Goal: Task Accomplishment & Management: Use online tool/utility

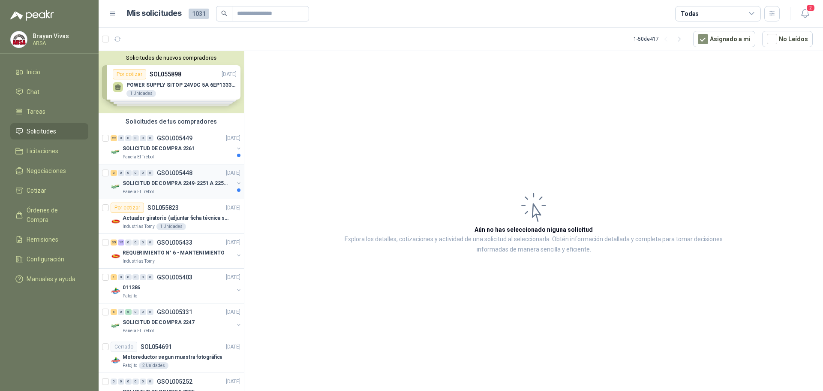
click at [170, 179] on p "SOLICITUD DE COMPRA 2249-2251 A 2256-2258 Y 2262" at bounding box center [176, 183] width 107 height 8
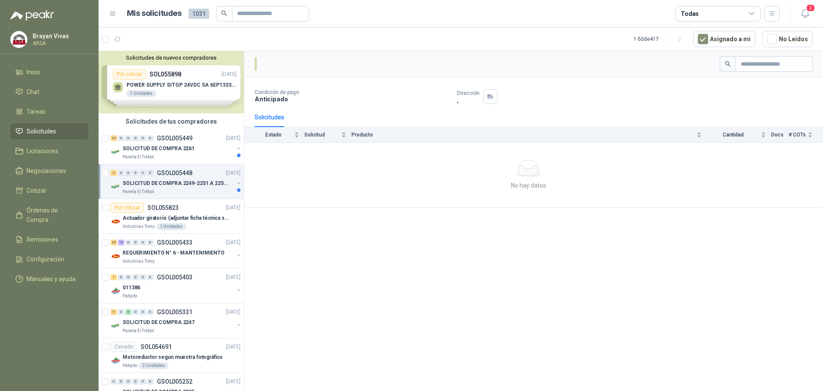
click at [211, 190] on div "Panela El Trébol" at bounding box center [178, 191] width 111 height 7
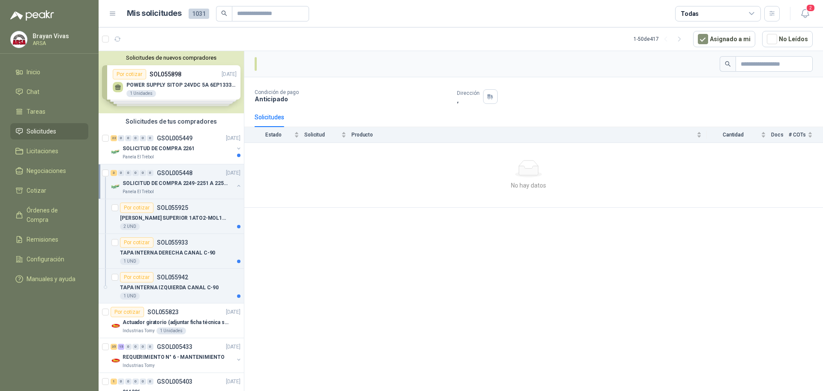
click at [194, 181] on p "SOLICITUD DE COMPRA 2249-2251 A 2256-2258 Y 2262" at bounding box center [176, 183] width 107 height 8
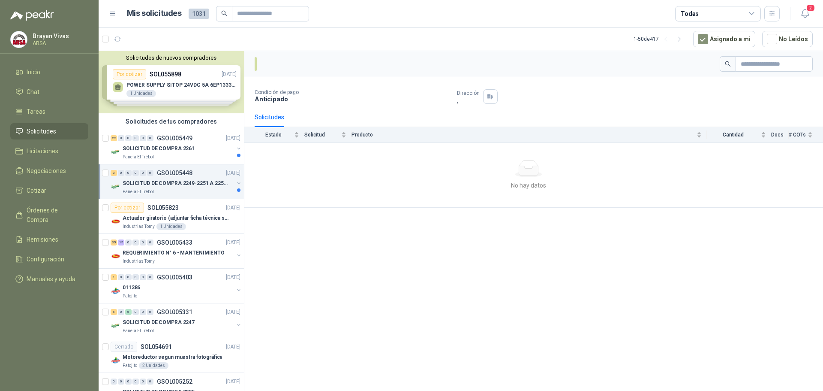
click at [171, 183] on p "SOLICITUD DE COMPRA 2249-2251 A 2256-2258 Y 2262" at bounding box center [176, 183] width 107 height 8
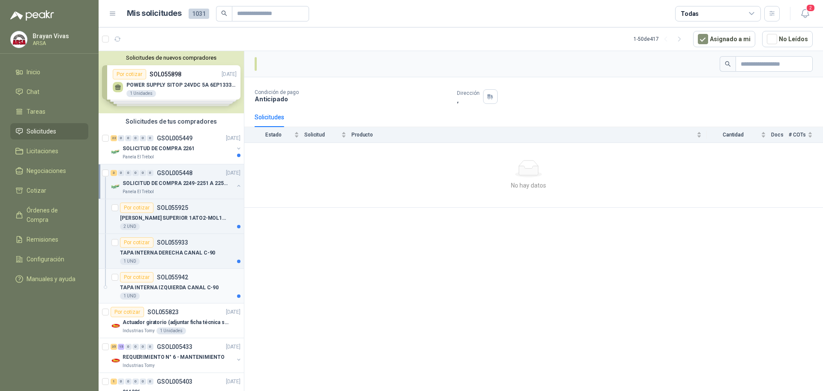
click at [175, 290] on p "TAPA INTERNA IZQUIERDA CANAL C-90" at bounding box center [169, 287] width 99 height 8
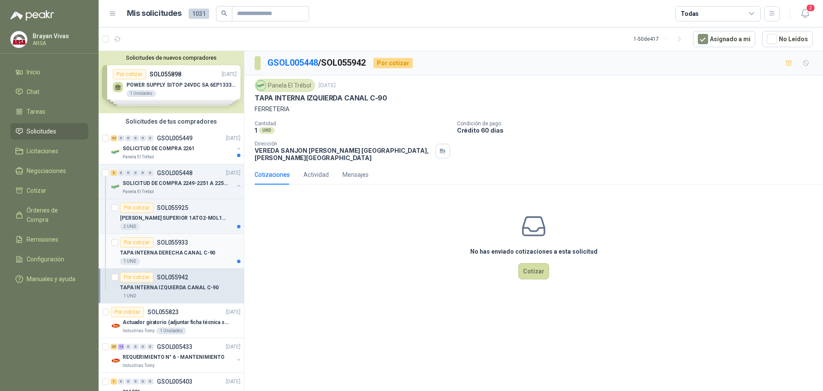
click at [182, 253] on p "TAPA INTERNA DERECHA CANAL C-90" at bounding box center [167, 253] width 95 height 8
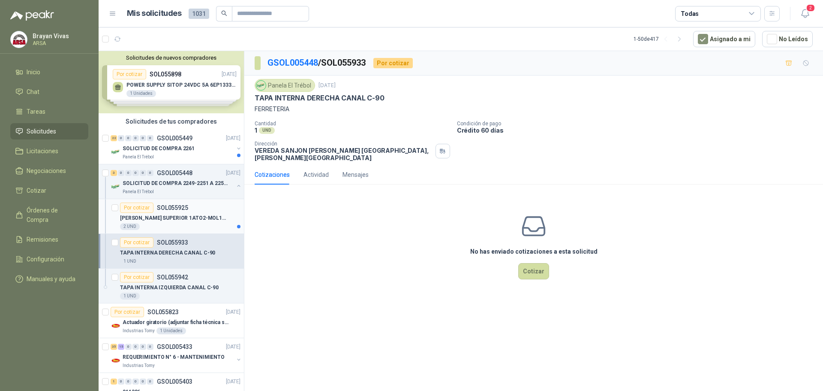
click at [197, 217] on p "[PERSON_NAME] SUPERIOR 1ATO2-MOL1-0014 RE" at bounding box center [173, 218] width 107 height 8
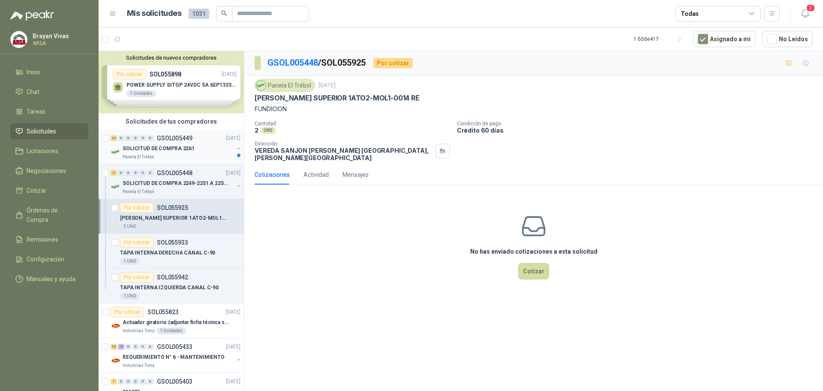
click at [181, 153] on div "SOLICITUD DE COMPRA 2261" at bounding box center [178, 148] width 111 height 10
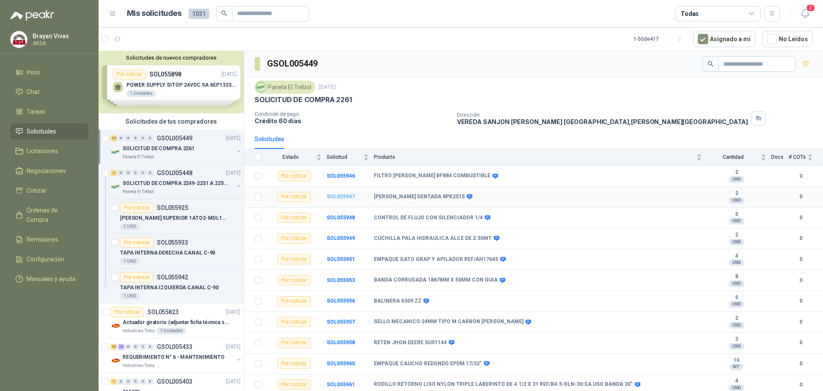
click at [341, 198] on b "SOL055947" at bounding box center [341, 196] width 28 height 6
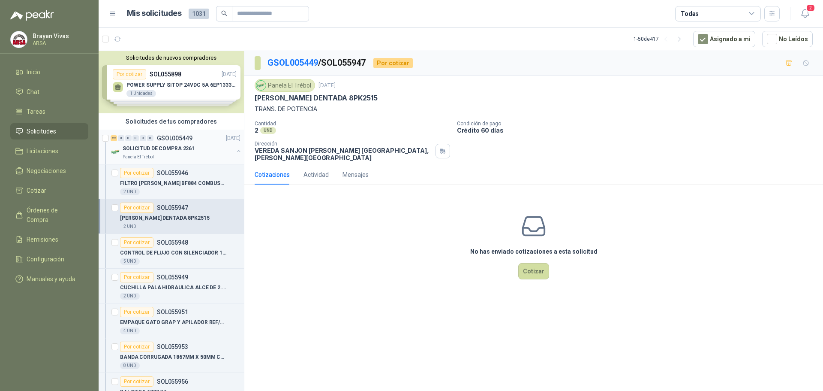
click at [179, 148] on p "SOLICITUD DE COMPRA 2261" at bounding box center [159, 149] width 72 height 8
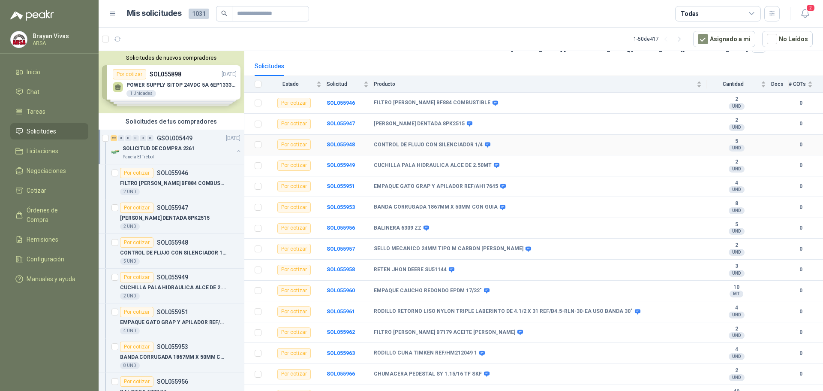
scroll to position [86, 0]
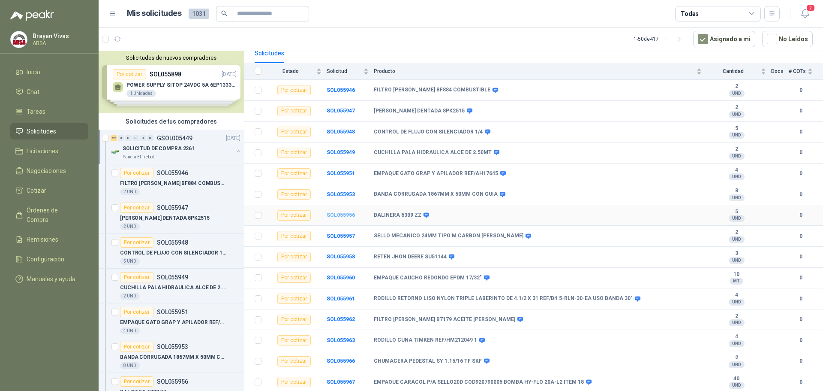
click at [347, 214] on b "SOL055956" at bounding box center [341, 215] width 28 height 6
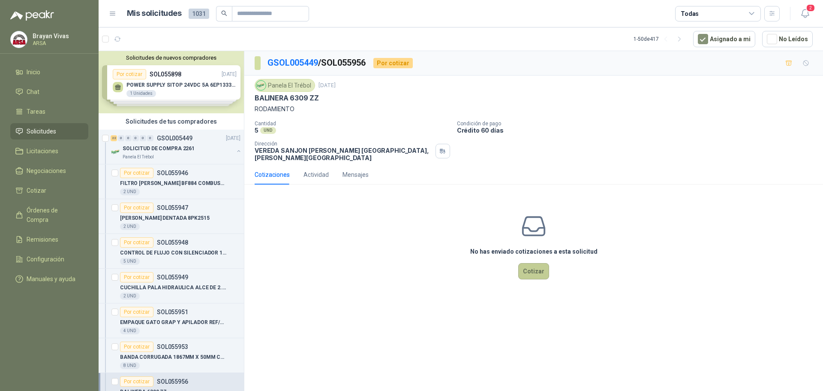
click at [531, 269] on button "Cotizar" at bounding box center [533, 271] width 31 height 16
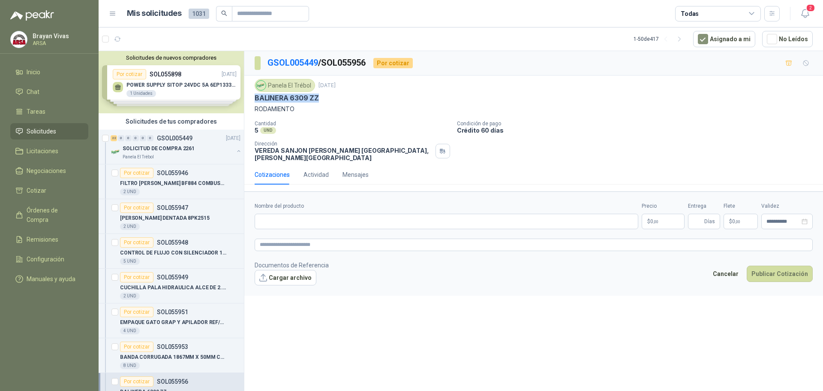
drag, startPoint x: 256, startPoint y: 98, endPoint x: 327, endPoint y: 97, distance: 71.2
click at [327, 97] on div "BALINERA 6309 ZZ" at bounding box center [534, 97] width 558 height 9
copy p "BALINERA 6309 ZZ"
click at [273, 214] on input "Nombre del producto" at bounding box center [447, 221] width 384 height 15
paste input "**********"
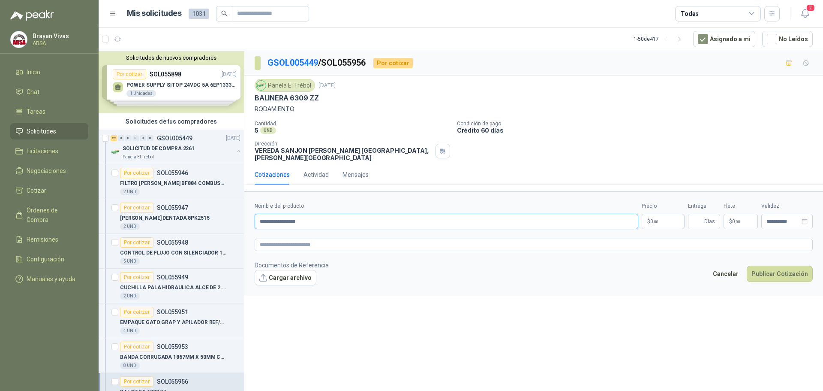
type input "**********"
drag, startPoint x: 400, startPoint y: 283, endPoint x: 512, endPoint y: 272, distance: 113.3
click at [401, 283] on form "**********" at bounding box center [533, 243] width 579 height 104
click at [667, 214] on p "$ 0 ,00" at bounding box center [663, 221] width 43 height 15
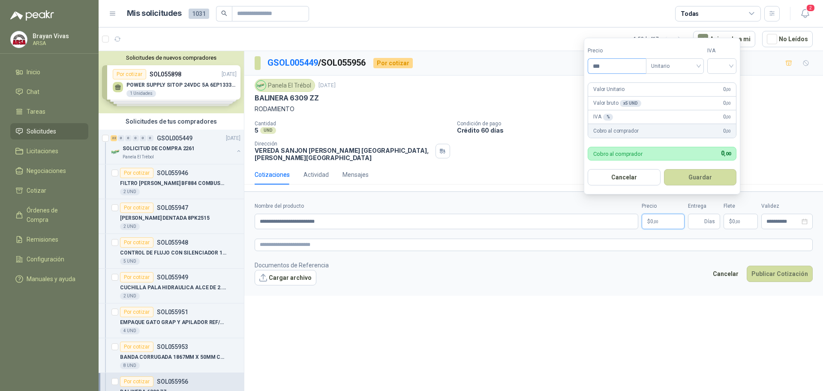
click at [617, 66] on input "***" at bounding box center [617, 66] width 58 height 15
type input "********"
click at [725, 63] on input "search" at bounding box center [722, 65] width 19 height 13
click at [721, 83] on div "19%" at bounding box center [724, 83] width 16 height 9
drag, startPoint x: 694, startPoint y: 178, endPoint x: 671, endPoint y: 184, distance: 24.6
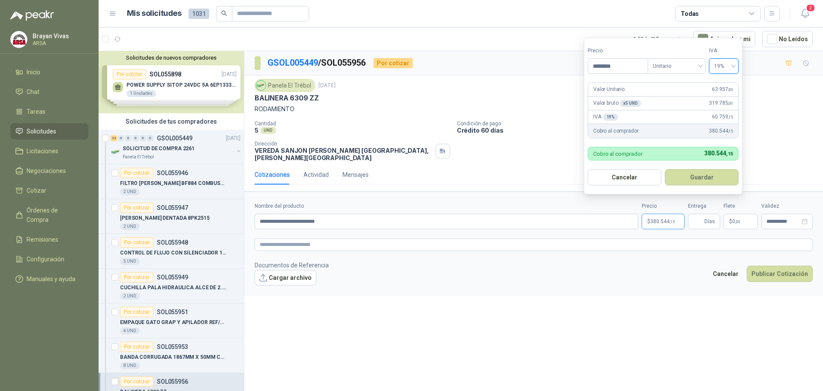
click at [694, 178] on button "Guardar" at bounding box center [702, 177] width 74 height 16
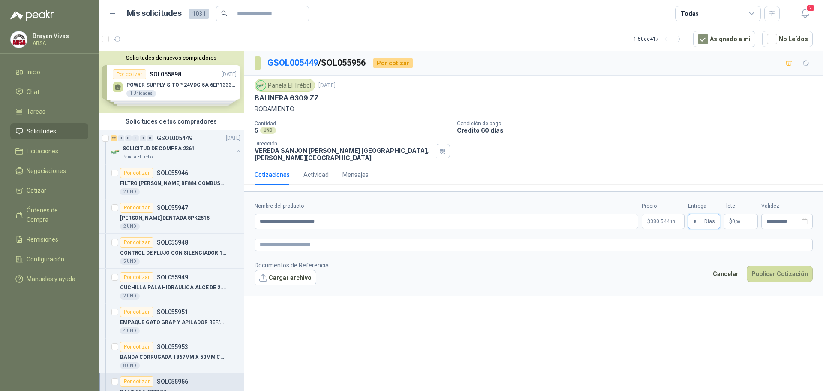
type input "*"
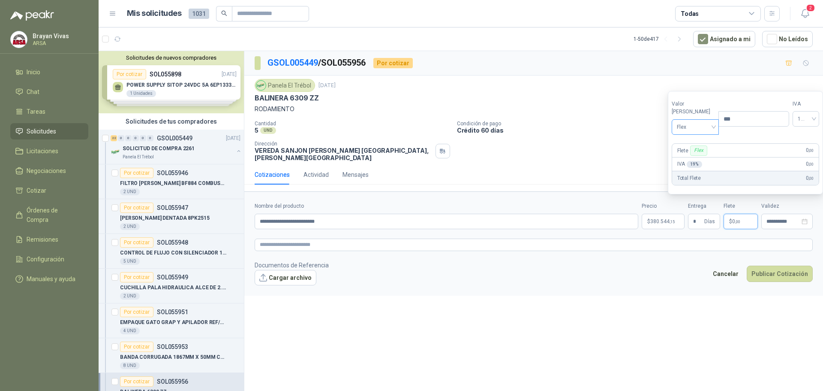
click at [690, 127] on span "Flex" at bounding box center [695, 127] width 37 height 13
click at [690, 158] on div "Incluido" at bounding box center [694, 158] width 30 height 9
click at [691, 260] on footer "Documentos de Referencia Cargar archivo Cancelar Publicar Cotización" at bounding box center [534, 272] width 558 height 25
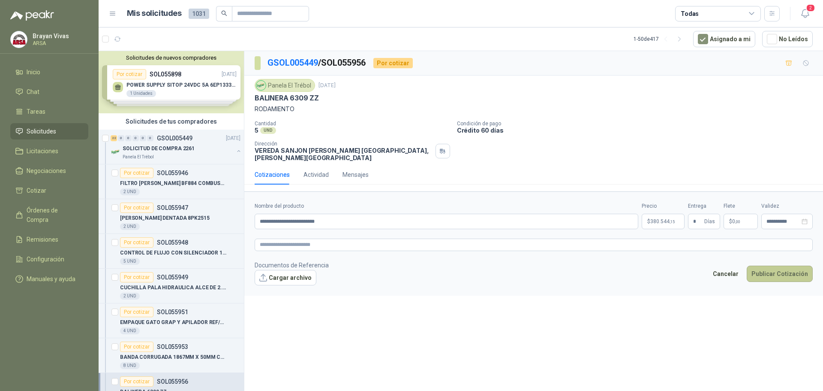
click at [768, 266] on button "Publicar Cotización" at bounding box center [780, 273] width 66 height 16
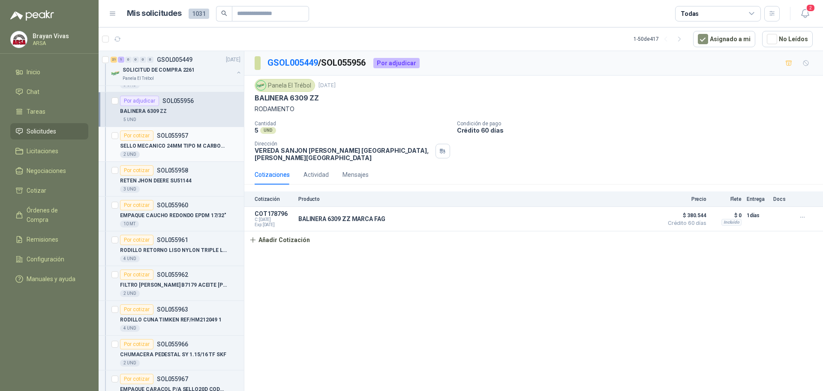
scroll to position [300, 0]
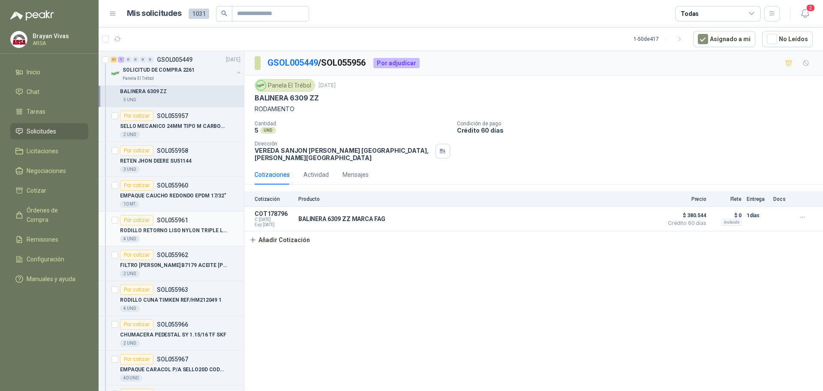
click at [176, 230] on p "RODILLO RETORNO LISO NYLON TRIPLE LABERINTO DE 4.1/2 X 31 REF/B4.5-RLN-30-EA US…" at bounding box center [173, 230] width 107 height 8
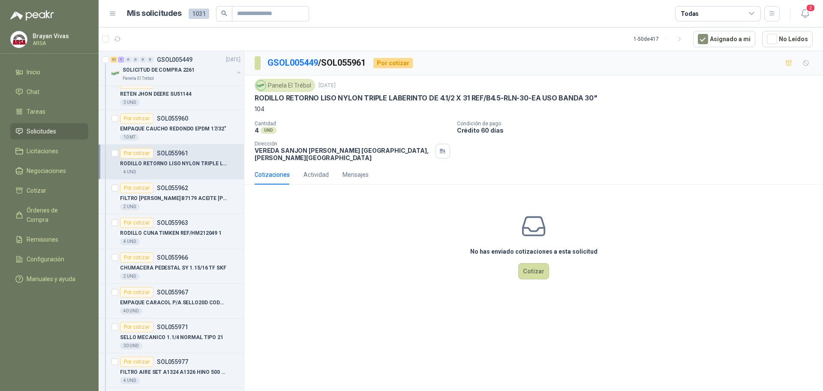
scroll to position [386, 0]
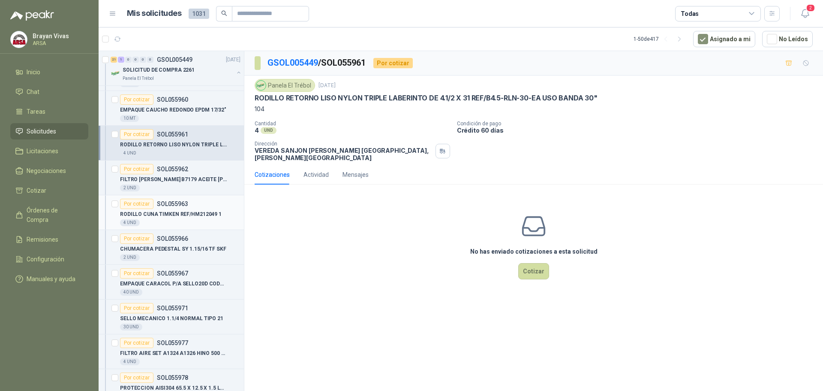
click at [188, 210] on p "RODILLO CUNA TIMKEN REF/HM212049 1" at bounding box center [171, 214] width 102 height 8
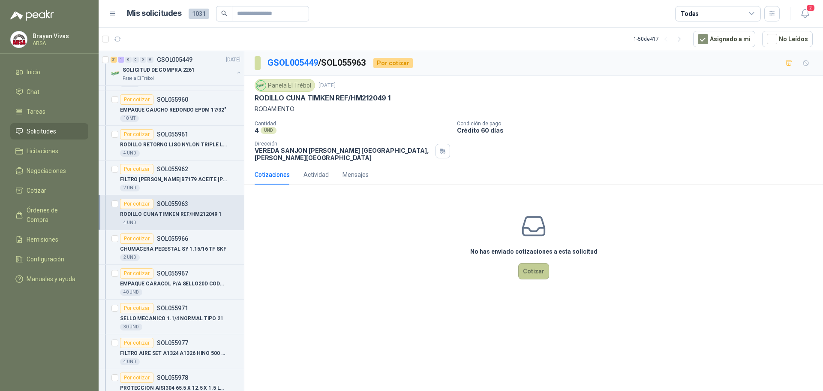
click at [524, 265] on button "Cotizar" at bounding box center [533, 271] width 31 height 16
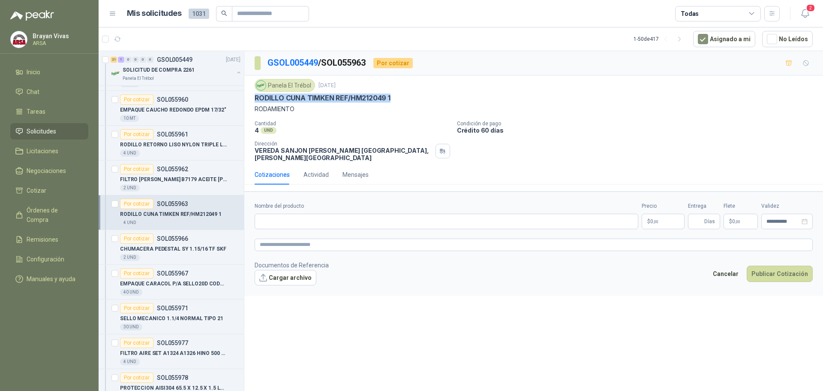
drag, startPoint x: 255, startPoint y: 99, endPoint x: 395, endPoint y: 98, distance: 140.2
click at [395, 98] on div "RODILLO CUNA TIMKEN REF/HM212049 1" at bounding box center [534, 97] width 558 height 9
copy p "RODILLO CUNA TIMKEN REF/HM212049 1"
click at [306, 216] on input "Nombre del producto" at bounding box center [447, 221] width 384 height 15
paste input "**********"
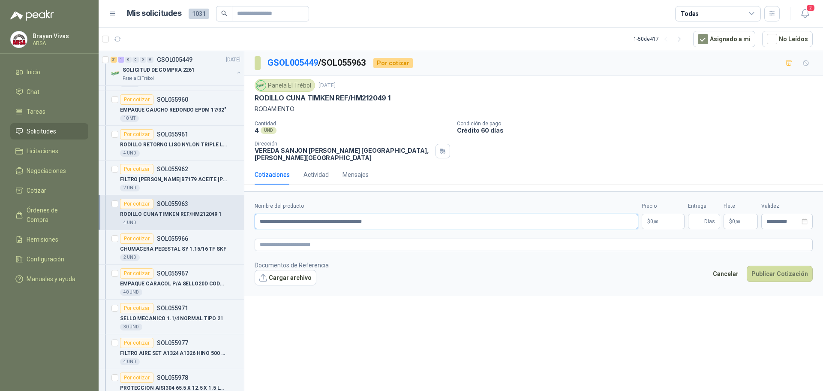
type input "**********"
click at [652, 219] on span "0 ,00" at bounding box center [655, 221] width 8 height 5
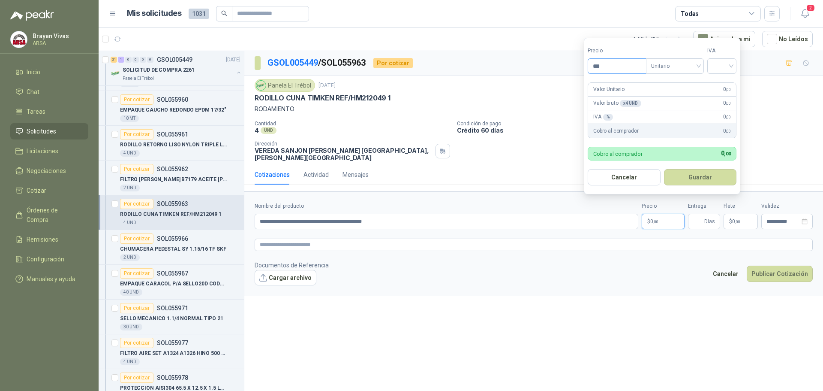
click at [603, 68] on input "***" at bounding box center [617, 66] width 58 height 15
type input "*********"
click at [726, 64] on input "search" at bounding box center [722, 65] width 19 height 13
click at [726, 81] on div "19%" at bounding box center [724, 83] width 16 height 9
click at [701, 174] on button "Guardar" at bounding box center [702, 177] width 74 height 16
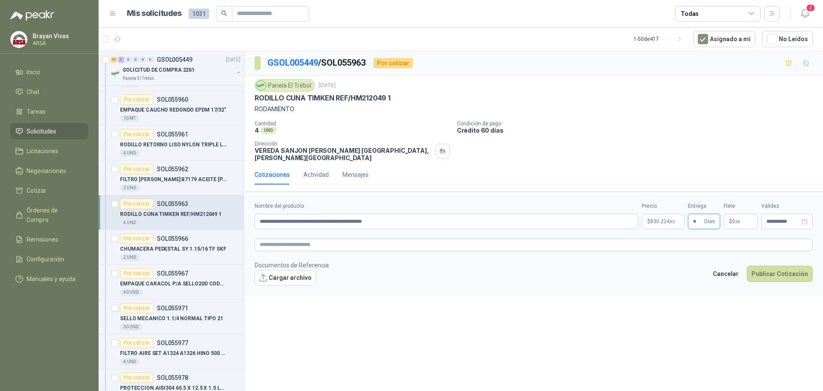
type input "*"
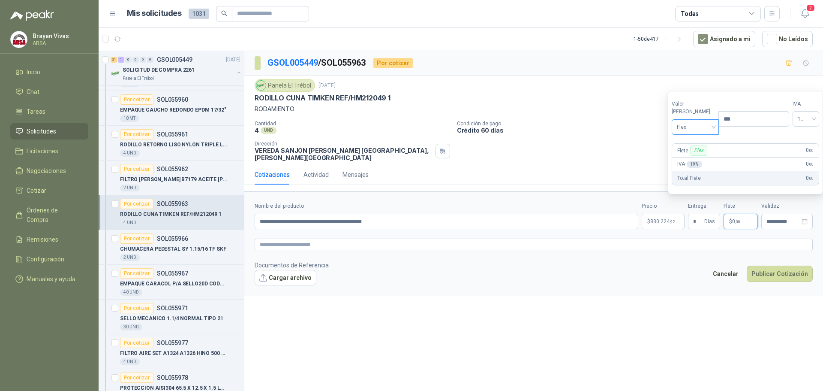
click at [679, 125] on span "Flex" at bounding box center [695, 127] width 37 height 13
click at [690, 161] on div "Incluido" at bounding box center [694, 158] width 30 height 9
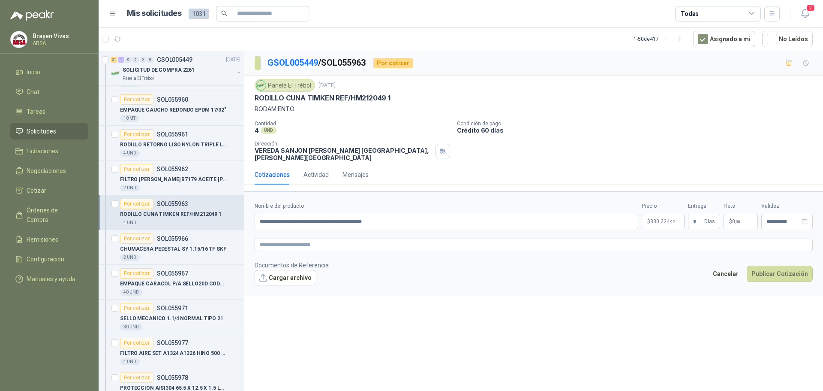
click at [687, 260] on footer "Documentos de Referencia Cargar archivo Cancelar Publicar Cotización" at bounding box center [534, 272] width 558 height 25
click at [773, 271] on button "Publicar Cotización" at bounding box center [780, 273] width 66 height 16
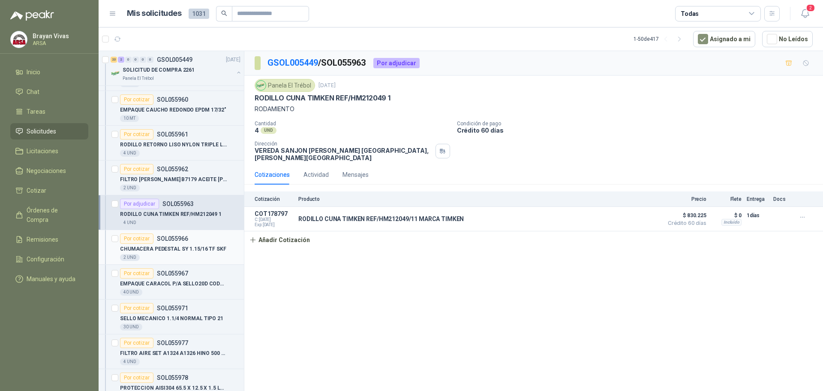
click at [190, 248] on p "CHUMACERA PEDESTAL SY 1.15/16 TF SKF" at bounding box center [173, 249] width 106 height 8
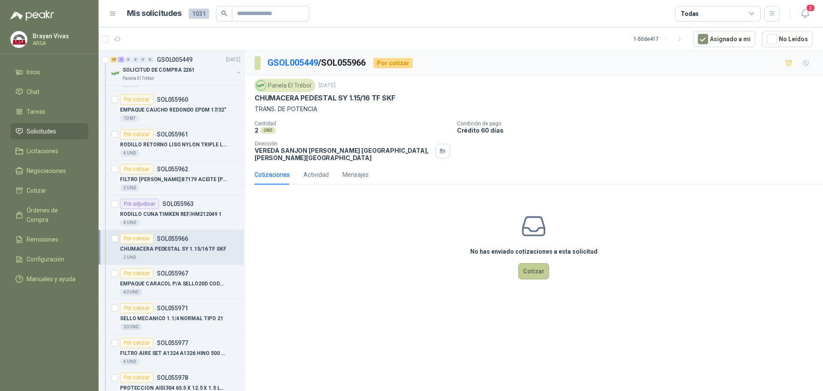
click at [533, 263] on button "Cotizar" at bounding box center [533, 271] width 31 height 16
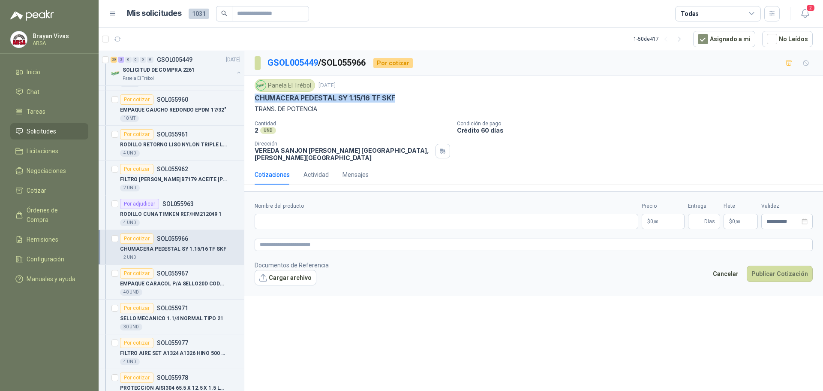
drag, startPoint x: 256, startPoint y: 99, endPoint x: 413, endPoint y: 98, distance: 156.5
click at [413, 98] on div "CHUMACERA PEDESTAL SY 1.15/16 TF SKF" at bounding box center [534, 97] width 558 height 9
copy p "CHUMACERA PEDESTAL SY 1.15/16 TF SKF"
click at [325, 214] on input "Nombre del producto" at bounding box center [447, 221] width 384 height 15
paste input "**********"
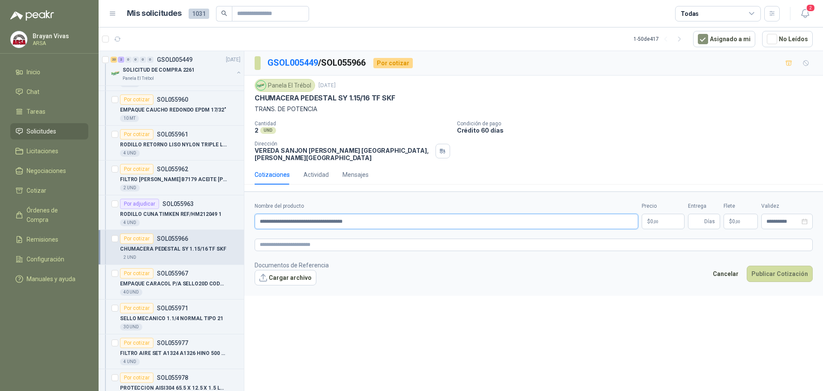
type input "**********"
click at [667, 216] on p "$ 0 ,00" at bounding box center [663, 221] width 43 height 15
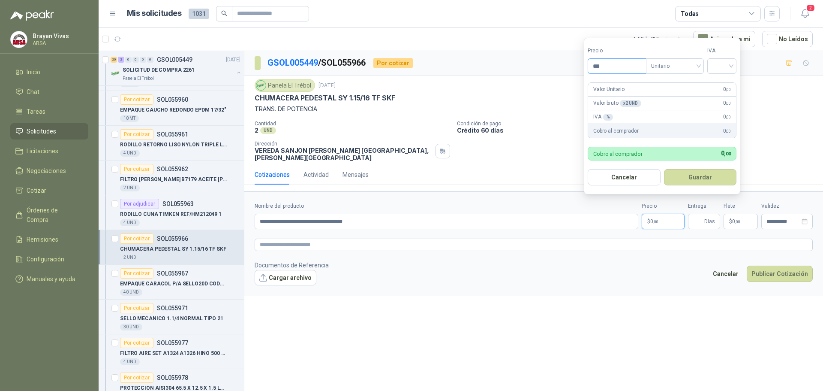
click at [609, 66] on input "***" at bounding box center [617, 66] width 58 height 15
type input "*********"
click at [726, 63] on input "search" at bounding box center [722, 65] width 19 height 13
click at [726, 82] on div "19%" at bounding box center [724, 83] width 16 height 9
click at [701, 175] on button "Guardar" at bounding box center [702, 177] width 74 height 16
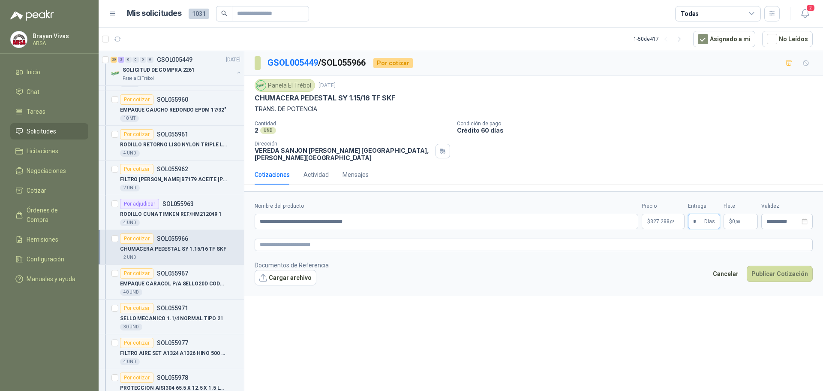
type input "*"
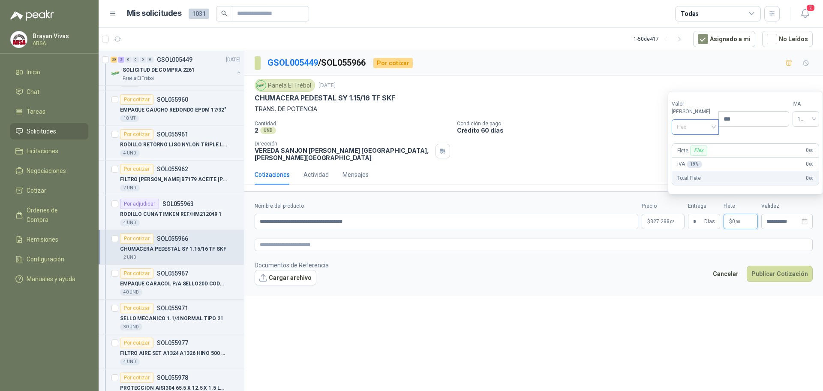
click at [701, 126] on span "Flex" at bounding box center [695, 127] width 37 height 13
click at [699, 160] on div "Incluido" at bounding box center [694, 158] width 30 height 9
click at [696, 288] on form "**********" at bounding box center [533, 243] width 579 height 104
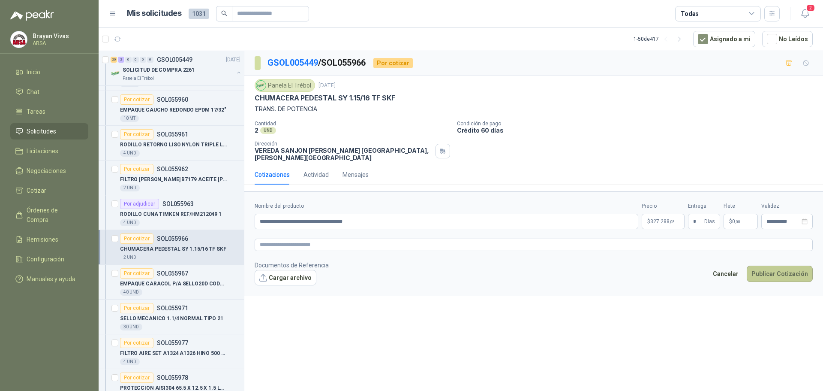
click at [777, 271] on button "Publicar Cotización" at bounding box center [780, 273] width 66 height 16
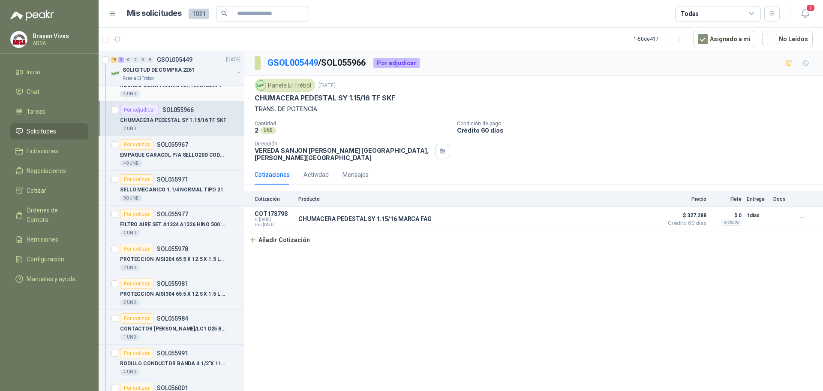
scroll to position [600, 0]
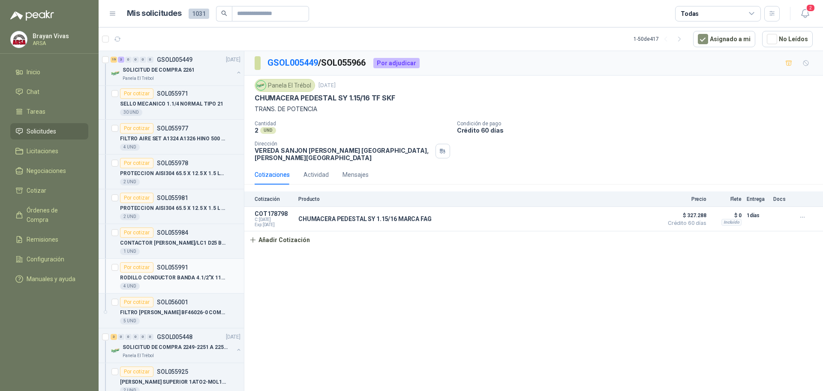
click at [178, 279] on p "RODILLO CONDUCTOR BANDA 4.1/2"X 11" CARGA" at bounding box center [173, 278] width 107 height 8
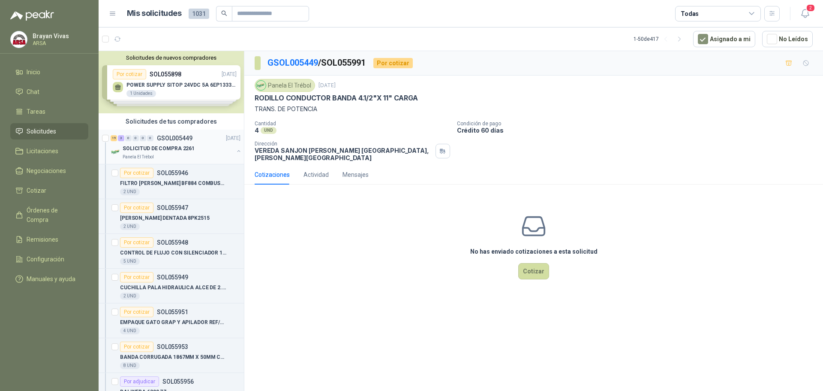
click at [185, 148] on p "SOLICITUD DE COMPRA 2261" at bounding box center [159, 149] width 72 height 8
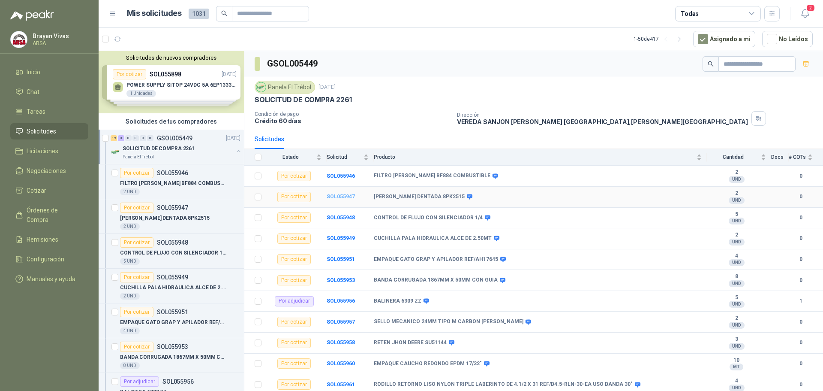
click at [335, 198] on b "SOL055947" at bounding box center [341, 196] width 28 height 6
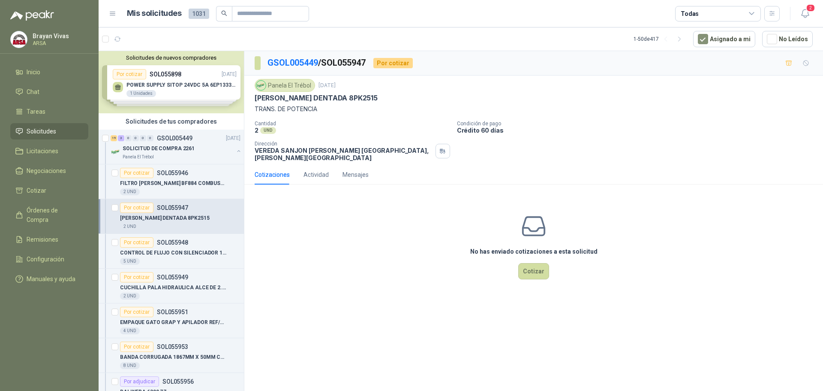
click at [428, 264] on div "No has enviado cotizaciones a esta solicitud Cotizar" at bounding box center [533, 245] width 579 height 109
